Goal: Information Seeking & Learning: Learn about a topic

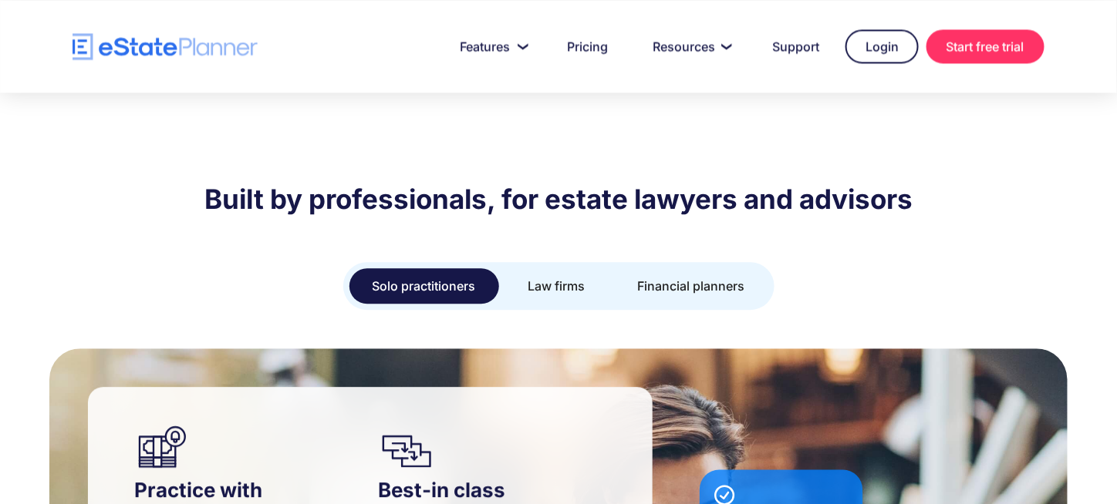
scroll to position [1311, 0]
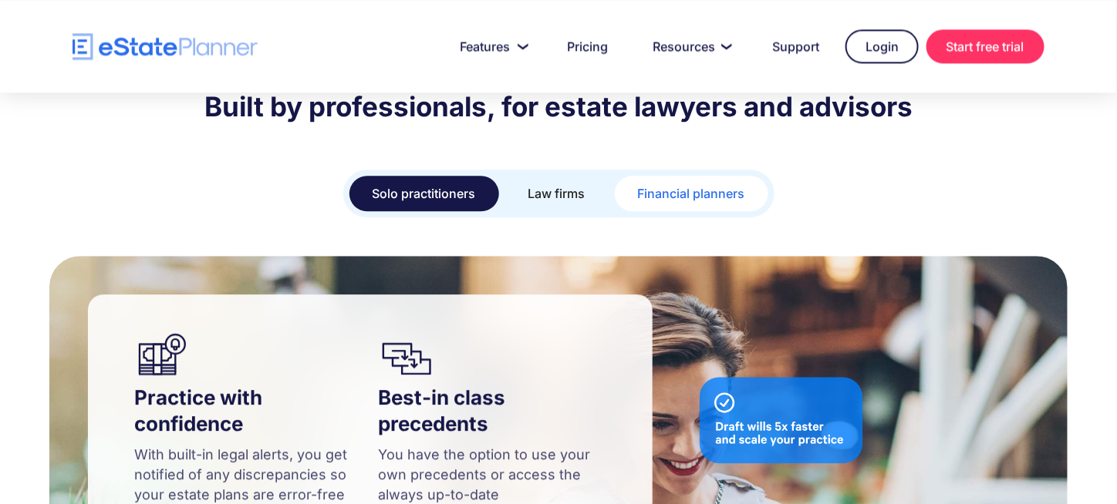
click at [657, 183] on div "Financial planners" at bounding box center [691, 194] width 107 height 22
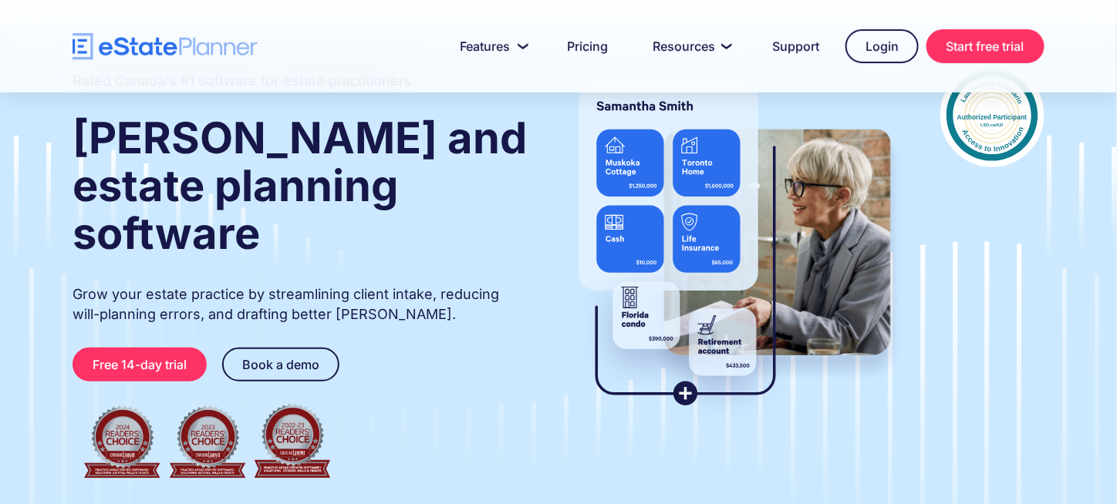
scroll to position [52, 0]
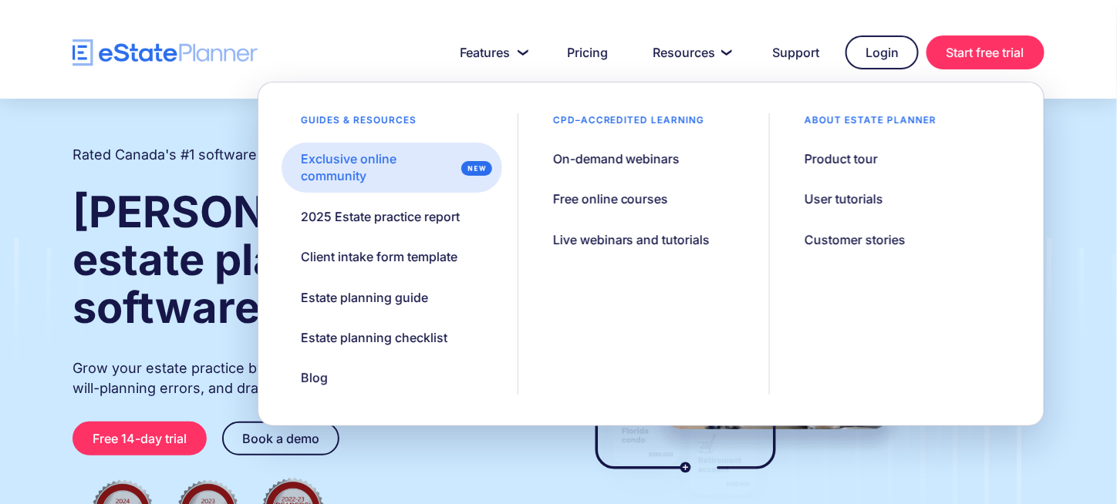
click at [352, 160] on div "Exclusive online community" at bounding box center [378, 167] width 154 height 35
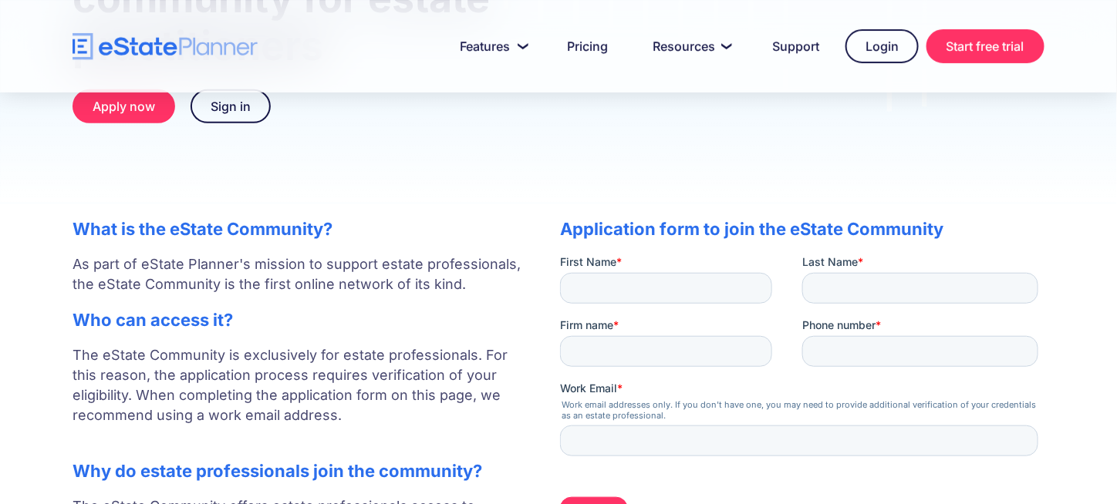
scroll to position [154, 0]
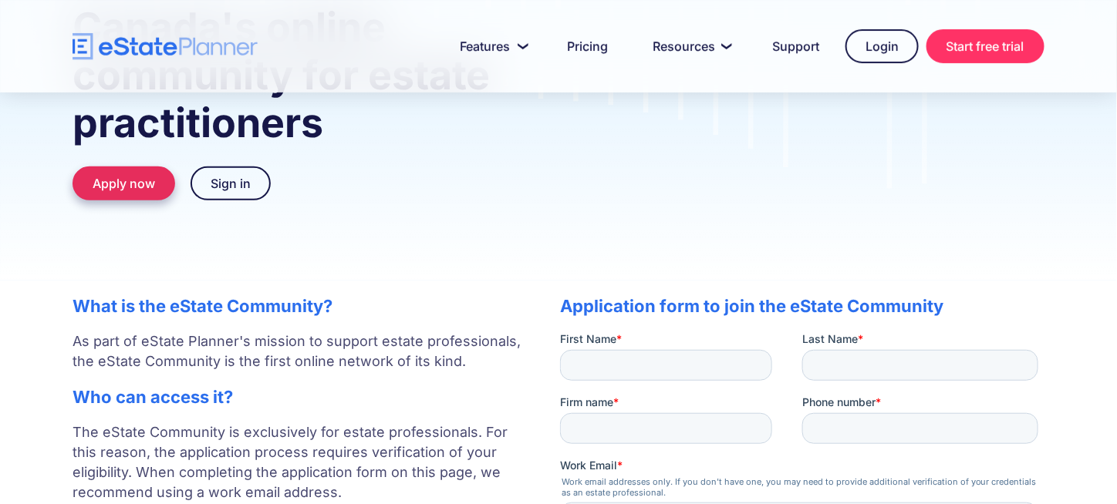
click at [143, 190] on link "Apply now" at bounding box center [123, 184] width 103 height 34
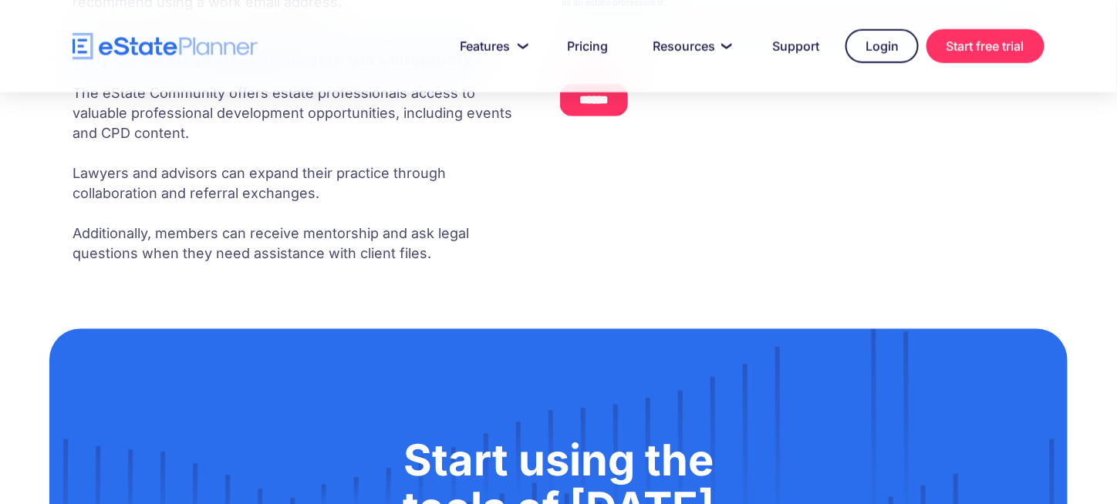
scroll to position [666, 0]
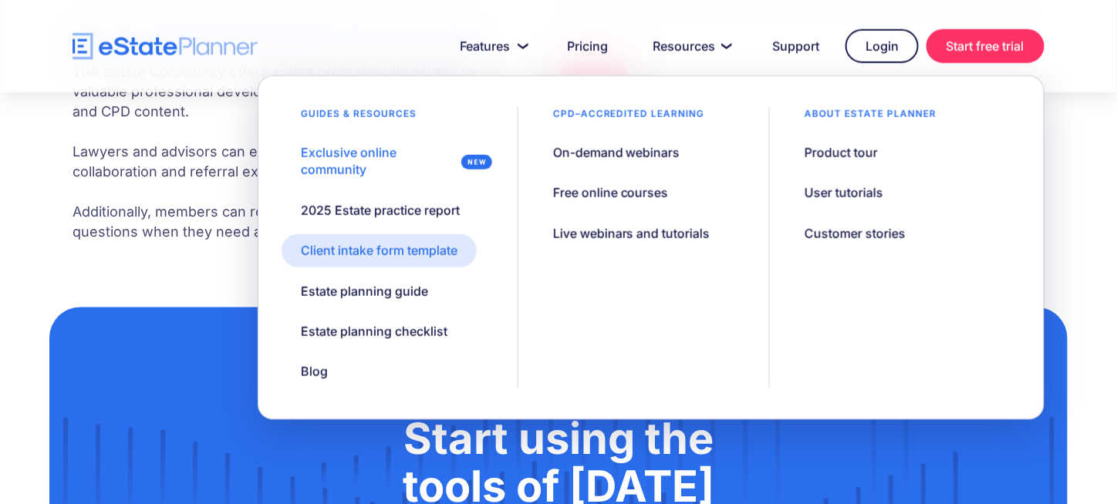
click at [430, 262] on link "Client intake form template" at bounding box center [378, 250] width 195 height 32
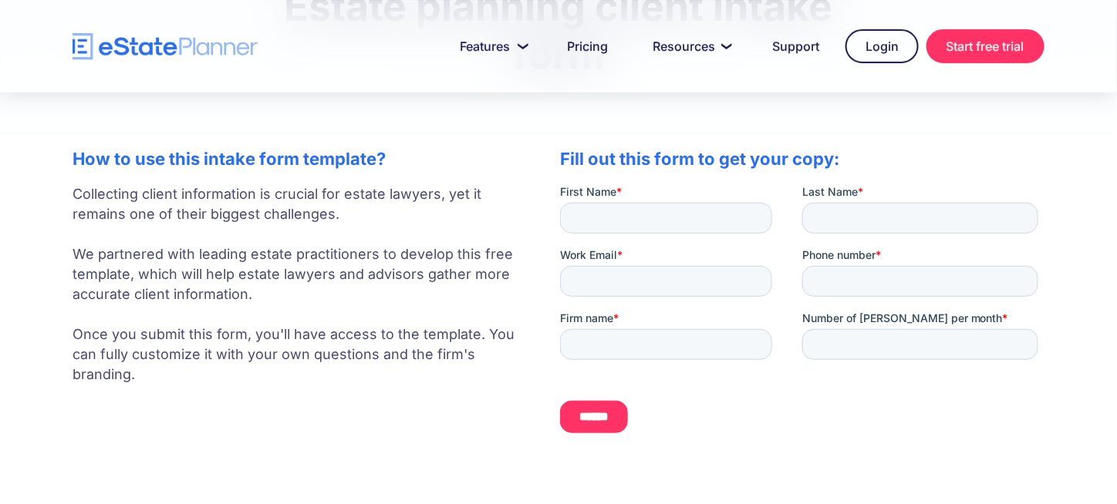
scroll to position [154, 0]
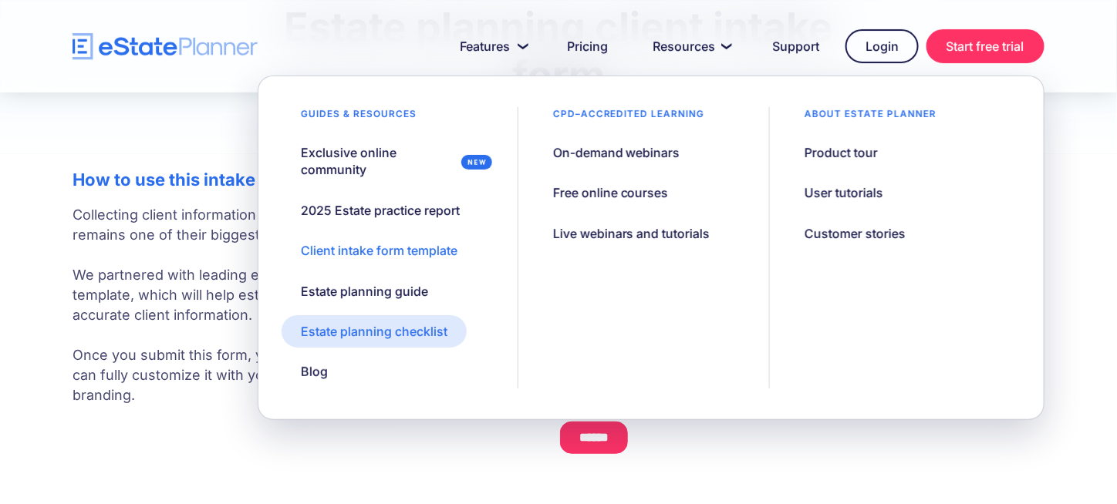
click at [419, 330] on div "Estate planning checklist" at bounding box center [374, 331] width 147 height 17
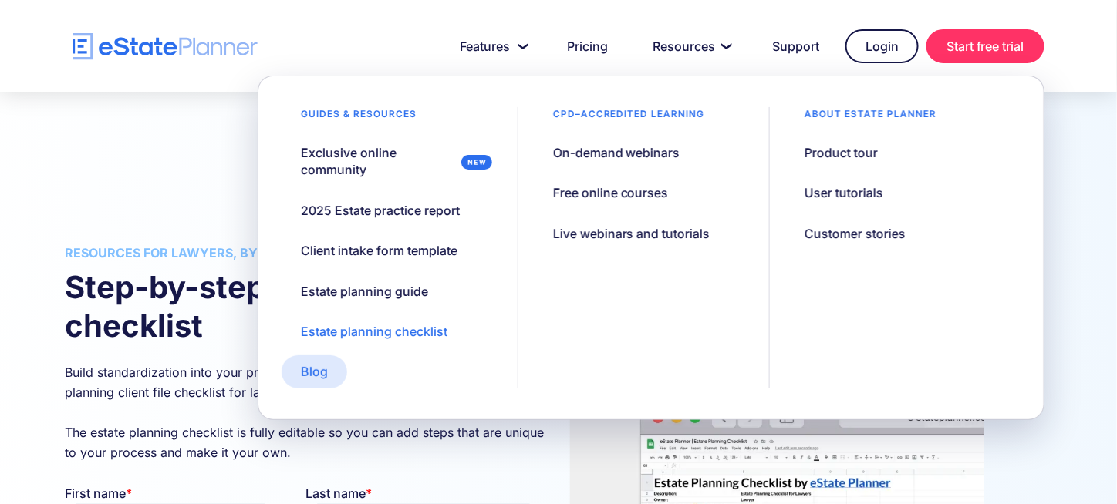
click at [321, 373] on div "Blog" at bounding box center [314, 371] width 27 height 17
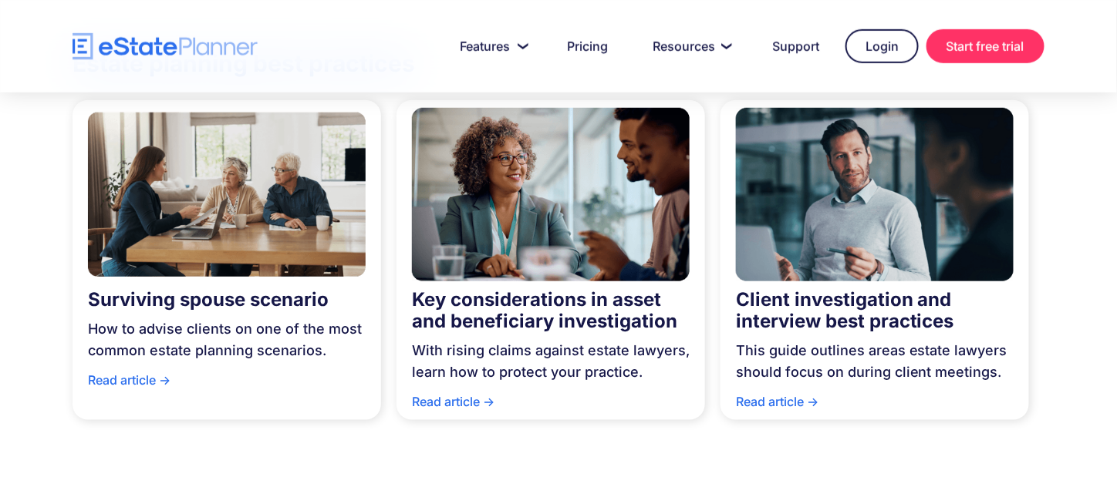
scroll to position [386, 0]
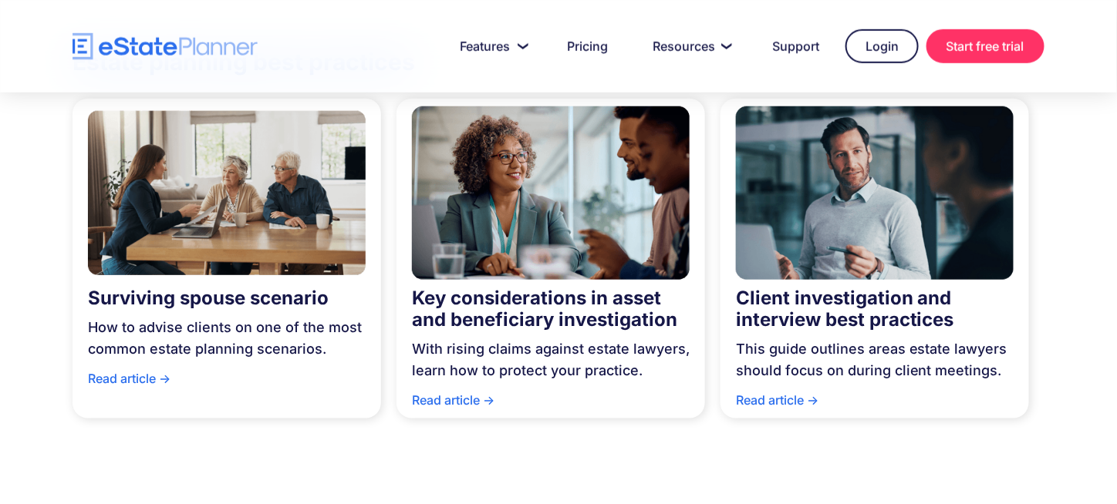
click at [146, 368] on div "Read article ->" at bounding box center [227, 382] width 278 height 29
